Goal: Task Accomplishment & Management: Complete application form

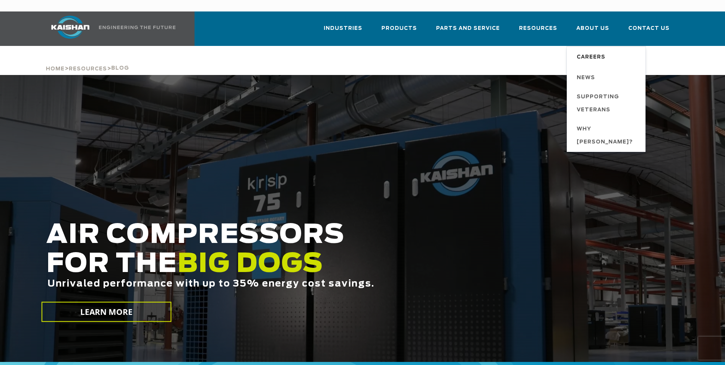
click at [596, 51] on span "Careers" at bounding box center [591, 57] width 29 height 13
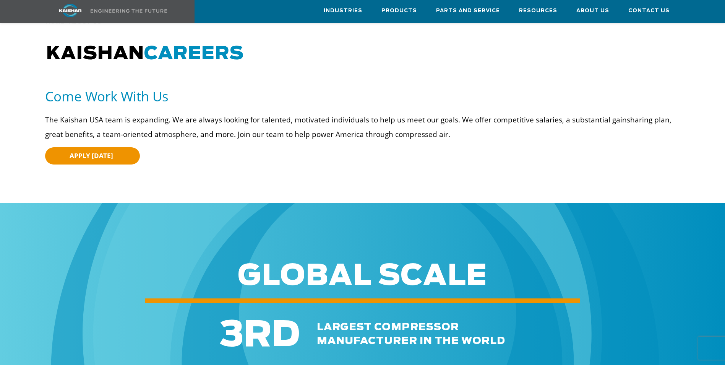
scroll to position [38, 0]
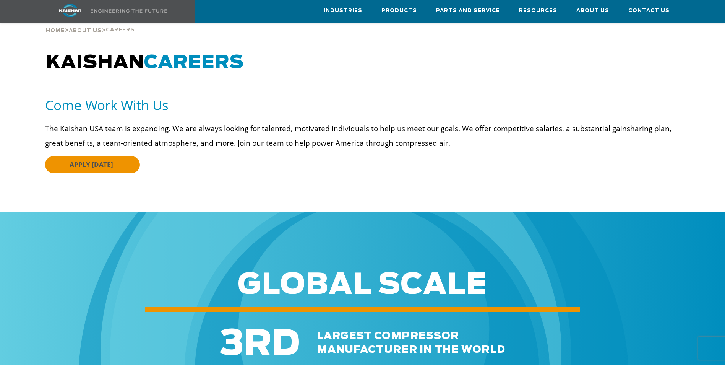
click at [109, 160] on span "APPLY [DATE]" at bounding box center [92, 164] width 44 height 9
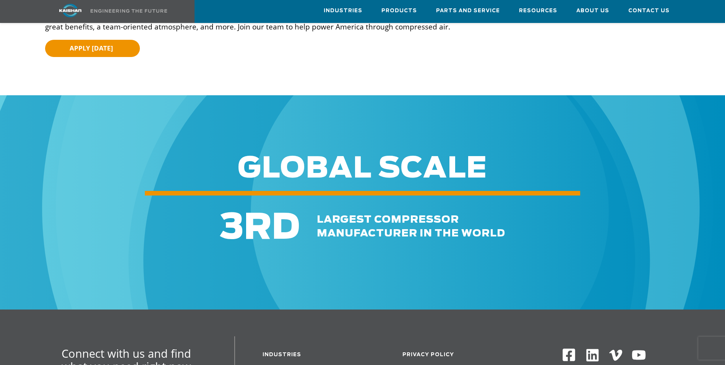
scroll to position [0, 0]
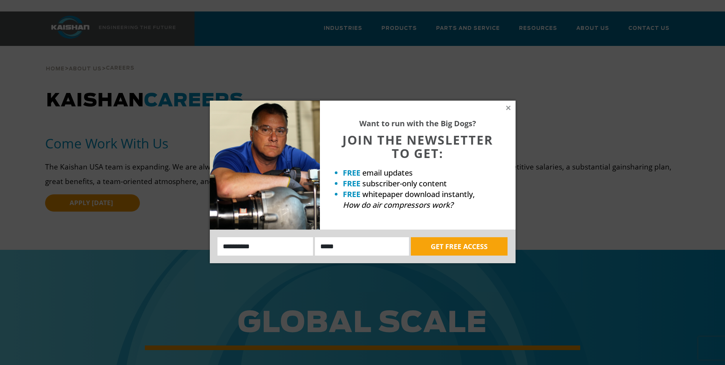
click at [508, 104] on div "Want to run with the Big Dogs? JOIN THE NEWSLETTER TO GET: FREE email updates F…" at bounding box center [418, 164] width 196 height 129
click at [508, 108] on icon at bounding box center [508, 107] width 4 height 4
